Goal: Task Accomplishment & Management: Manage account settings

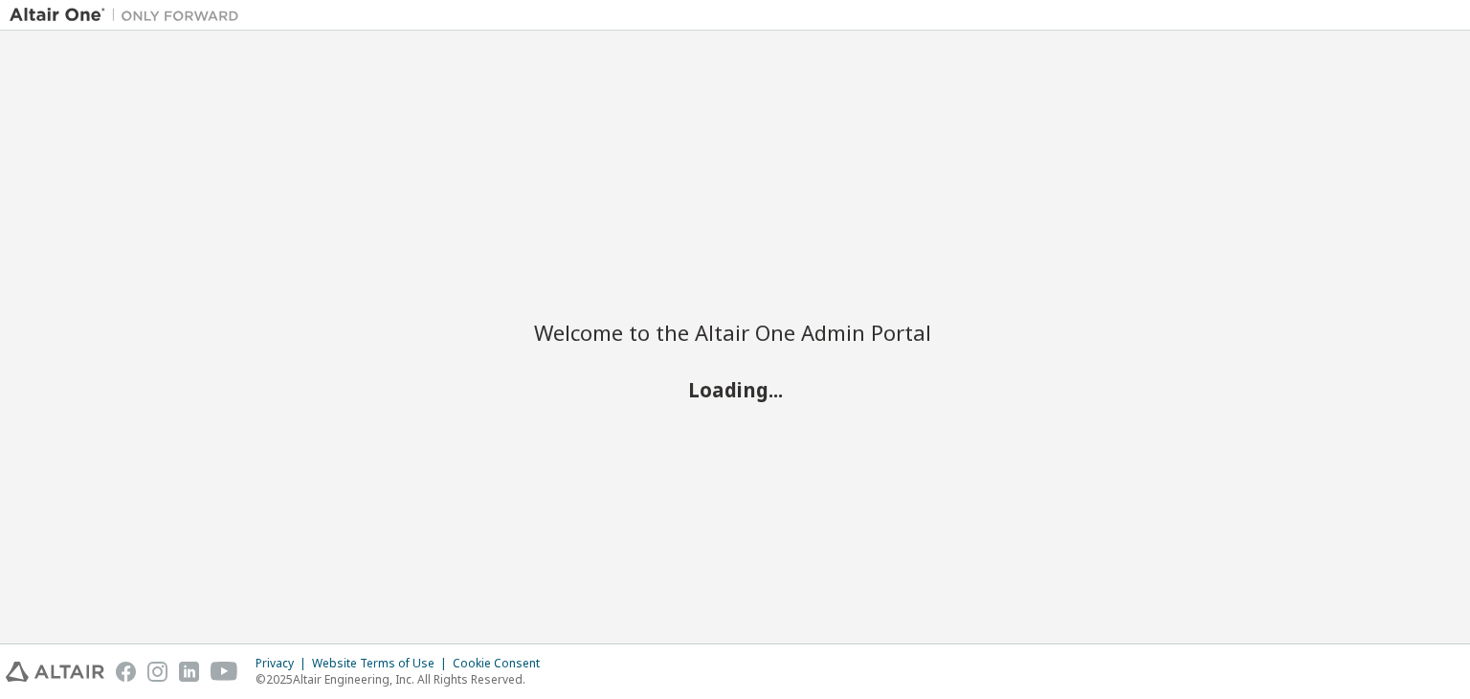
click at [440, 220] on div "Welcome to the Altair One Admin Portal Loading..." at bounding box center [735, 336] width 1451 height 593
